Goal: Download file/media

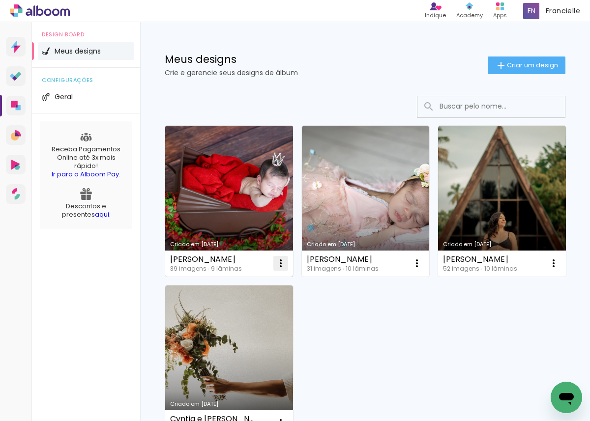
click at [286, 261] on iron-icon at bounding box center [281, 264] width 12 height 12
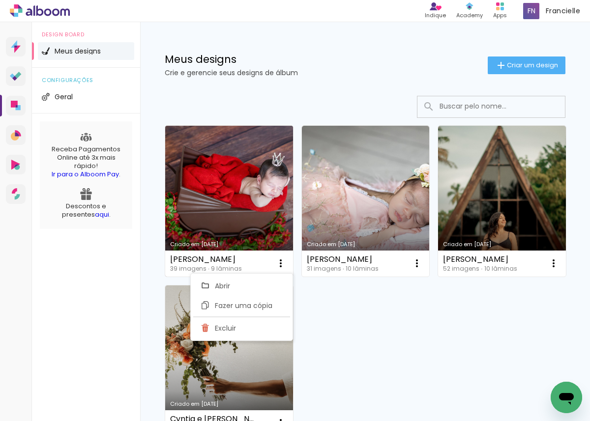
click at [261, 224] on link "Criado em [DATE]" at bounding box center [229, 201] width 128 height 151
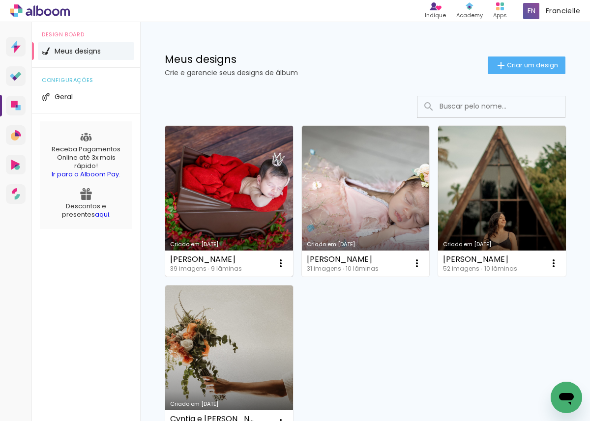
click at [269, 166] on link "Criado em [DATE]" at bounding box center [229, 201] width 128 height 151
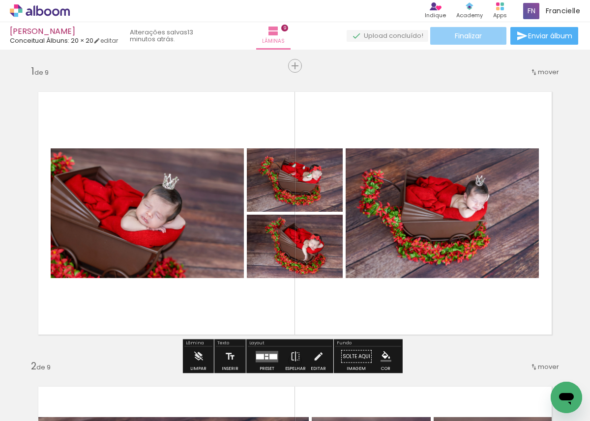
click at [474, 38] on span "Finalizar" at bounding box center [468, 35] width 27 height 7
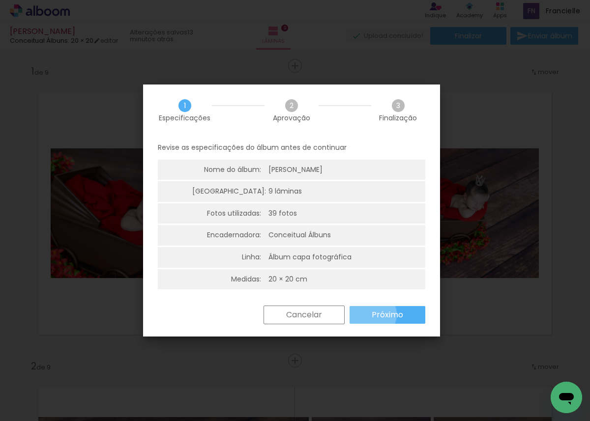
click at [0, 0] on slot "Próximo" at bounding box center [0, 0] width 0 height 0
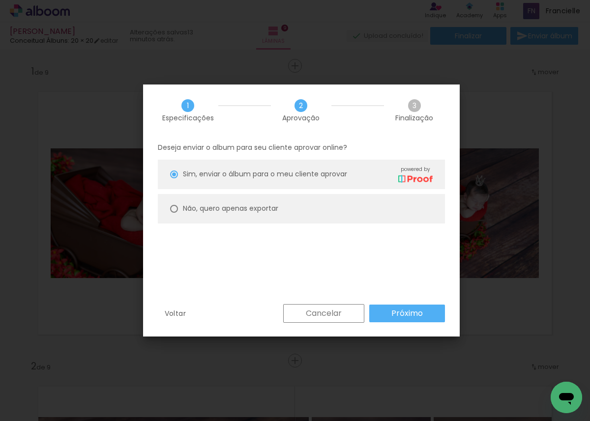
click at [0, 0] on slot "Não, quero apenas exportar" at bounding box center [0, 0] width 0 height 0
type paper-radio-button "on"
click at [388, 315] on paper-button "Próximo" at bounding box center [407, 314] width 76 height 18
type input "Alta, 300 DPI"
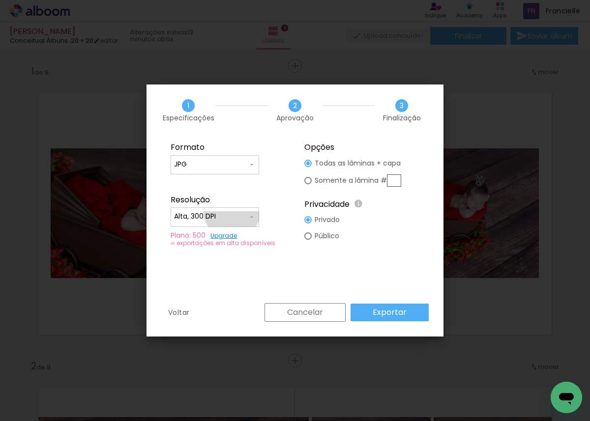
click at [232, 211] on paper-input-container "Alta, 300 DPI" at bounding box center [215, 218] width 89 height 20
click at [256, 189] on fieldset "Formato JPG PDF Resolução Alta, 300 DPI Baixa Plano: 500 Upgrade ∞ exportações …" at bounding box center [228, 195] width 132 height 118
click at [0, 0] on slot "Exportar" at bounding box center [0, 0] width 0 height 0
